Goal: Communication & Community: Answer question/provide support

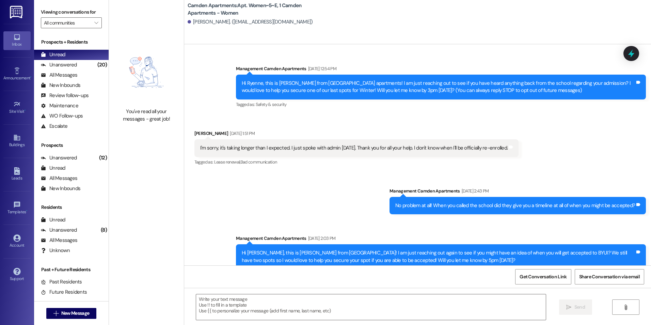
scroll to position [10205, 0]
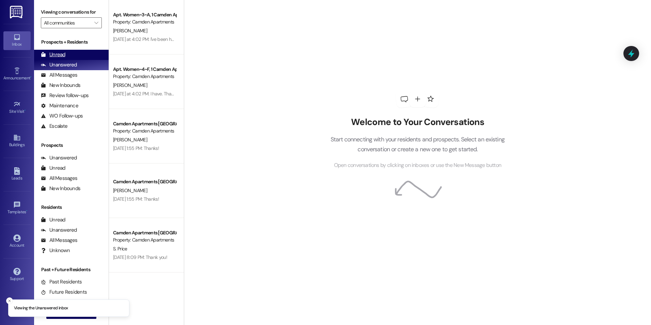
click at [73, 57] on div "Unread (0)" at bounding box center [71, 55] width 75 height 10
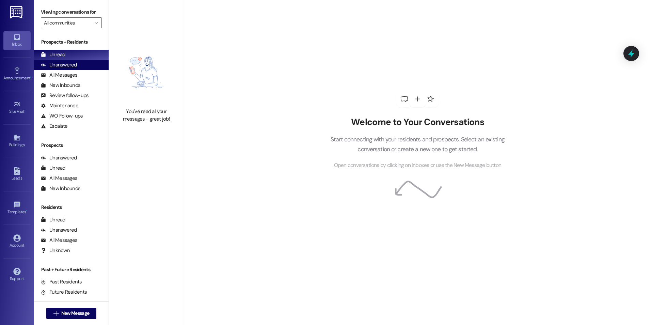
click at [67, 60] on div "Unanswered (0)" at bounding box center [71, 65] width 75 height 10
click at [68, 55] on div "Unread (0)" at bounding box center [71, 55] width 75 height 10
click at [73, 63] on div "Unanswered" at bounding box center [59, 64] width 36 height 7
click at [77, 57] on div "Unread (0)" at bounding box center [71, 55] width 75 height 10
click at [69, 66] on div "Unanswered" at bounding box center [59, 64] width 36 height 7
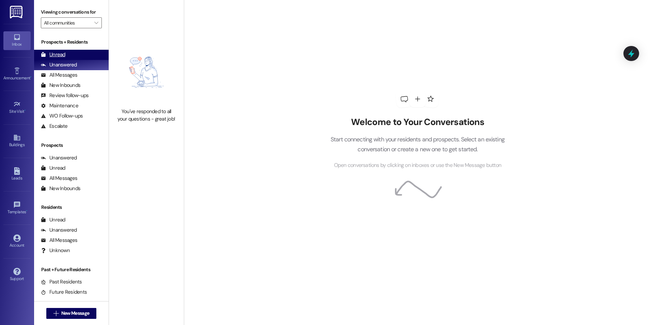
click at [73, 57] on div "Unread (0)" at bounding box center [71, 55] width 75 height 10
click at [58, 66] on div "Unanswered" at bounding box center [59, 64] width 36 height 7
click at [71, 55] on div "Unread (0)" at bounding box center [71, 55] width 75 height 10
click at [52, 62] on div "Unanswered" at bounding box center [59, 64] width 36 height 7
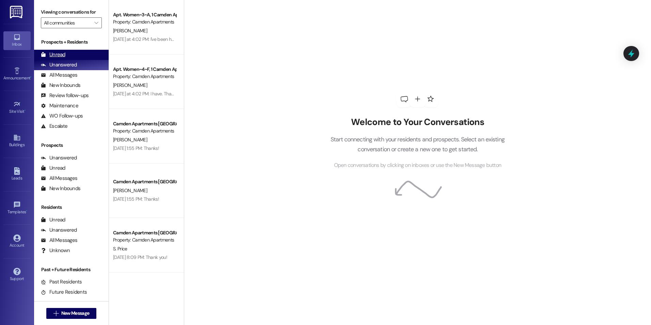
click at [58, 54] on div "Unread" at bounding box center [53, 54] width 25 height 7
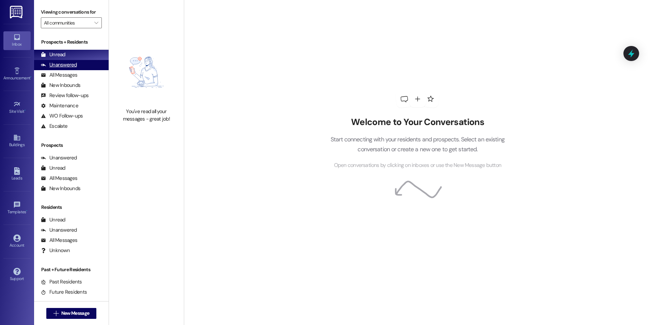
drag, startPoint x: 52, startPoint y: 69, endPoint x: 56, endPoint y: 65, distance: 4.6
click at [53, 69] on div "Unanswered (0)" at bounding box center [71, 65] width 75 height 10
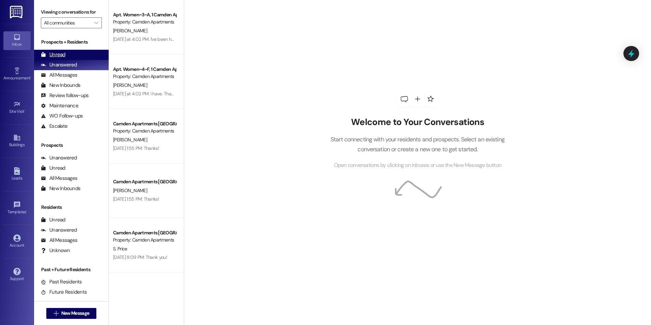
click at [59, 56] on div "Unread" at bounding box center [53, 54] width 25 height 7
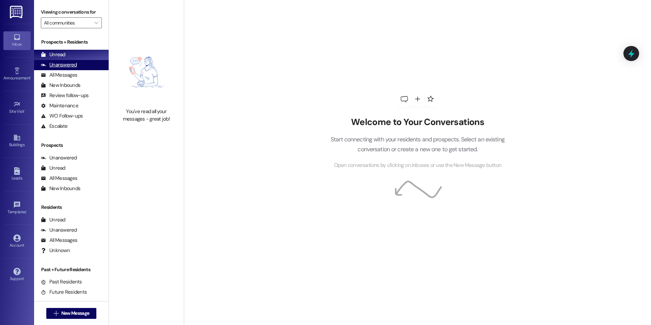
click at [61, 63] on div "Unanswered" at bounding box center [59, 64] width 36 height 7
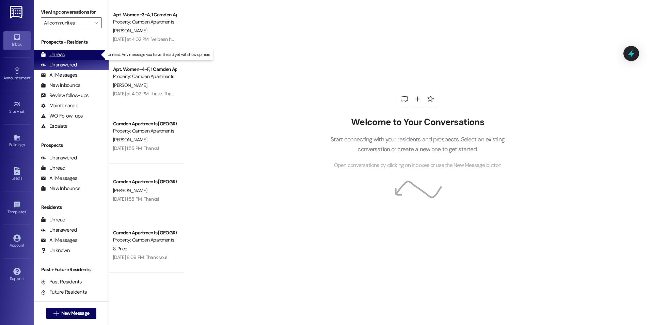
click at [69, 50] on div "Unread (0)" at bounding box center [71, 55] width 75 height 10
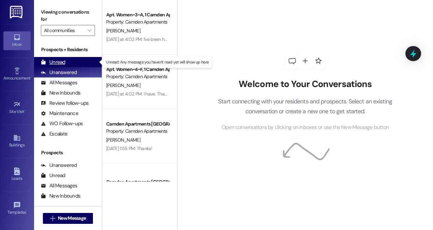
click at [85, 62] on div "Unread (0)" at bounding box center [68, 62] width 68 height 10
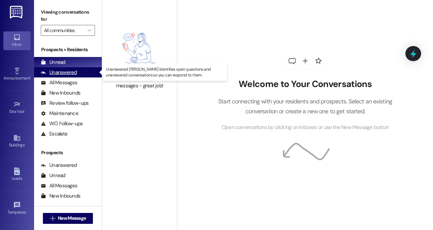
click at [63, 71] on div "Unanswered" at bounding box center [59, 72] width 36 height 7
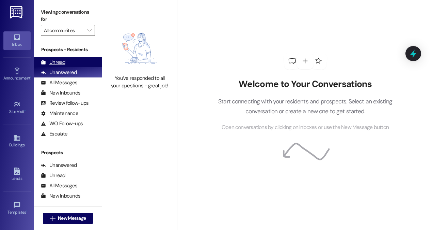
click at [64, 64] on div "Unread" at bounding box center [53, 62] width 25 height 7
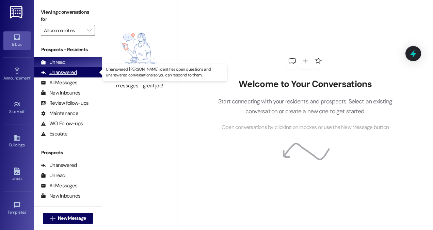
click at [59, 72] on div "Unanswered" at bounding box center [59, 72] width 36 height 7
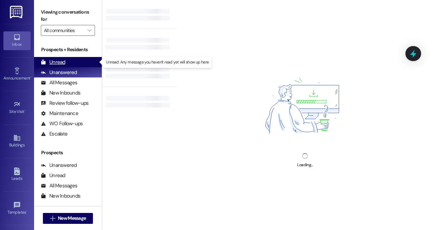
click at [59, 59] on div "Unread" at bounding box center [53, 62] width 25 height 7
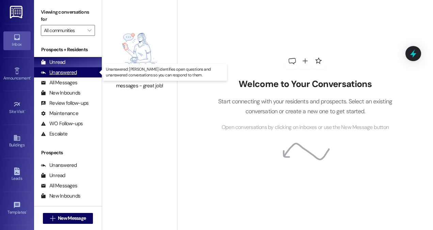
click at [74, 74] on div "Unanswered" at bounding box center [59, 72] width 36 height 7
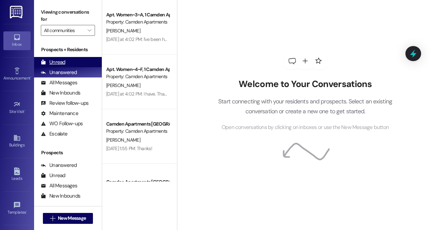
click at [75, 64] on div "Unread (0)" at bounding box center [68, 62] width 68 height 10
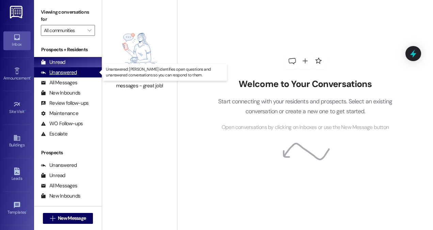
click at [80, 73] on div "Unanswered (0)" at bounding box center [68, 72] width 68 height 10
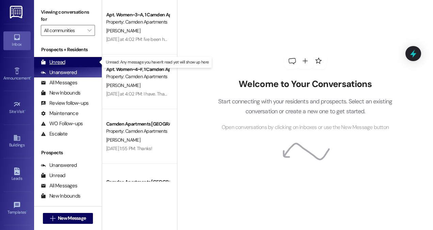
click at [82, 64] on div "Unread (0)" at bounding box center [68, 62] width 68 height 10
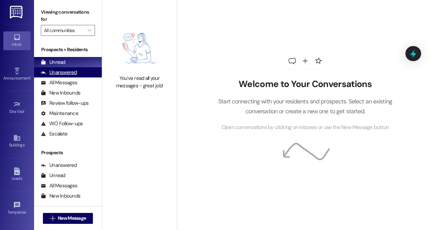
click at [67, 72] on div "Unanswered" at bounding box center [59, 72] width 36 height 7
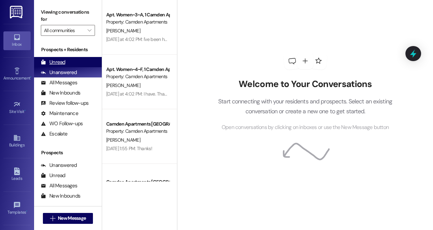
click at [67, 63] on div "Unread (0)" at bounding box center [68, 62] width 68 height 10
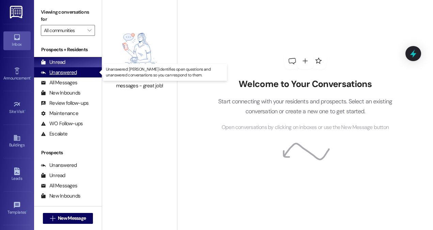
click at [58, 73] on div "Unanswered" at bounding box center [59, 72] width 36 height 7
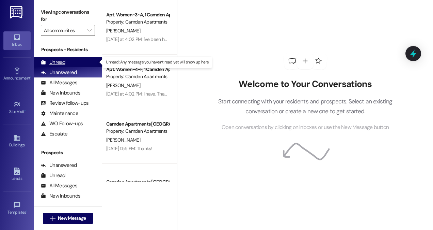
click at [60, 61] on div "Unread" at bounding box center [53, 62] width 25 height 7
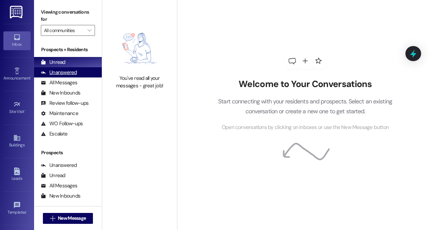
click at [76, 74] on div "Unanswered (0)" at bounding box center [68, 72] width 68 height 10
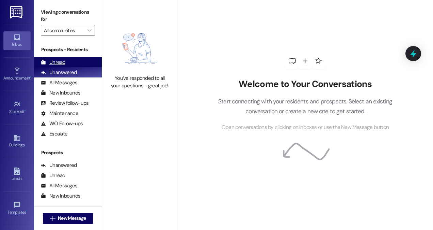
click at [78, 59] on div "Unread (0)" at bounding box center [68, 62] width 68 height 10
